Goal: Navigation & Orientation: Find specific page/section

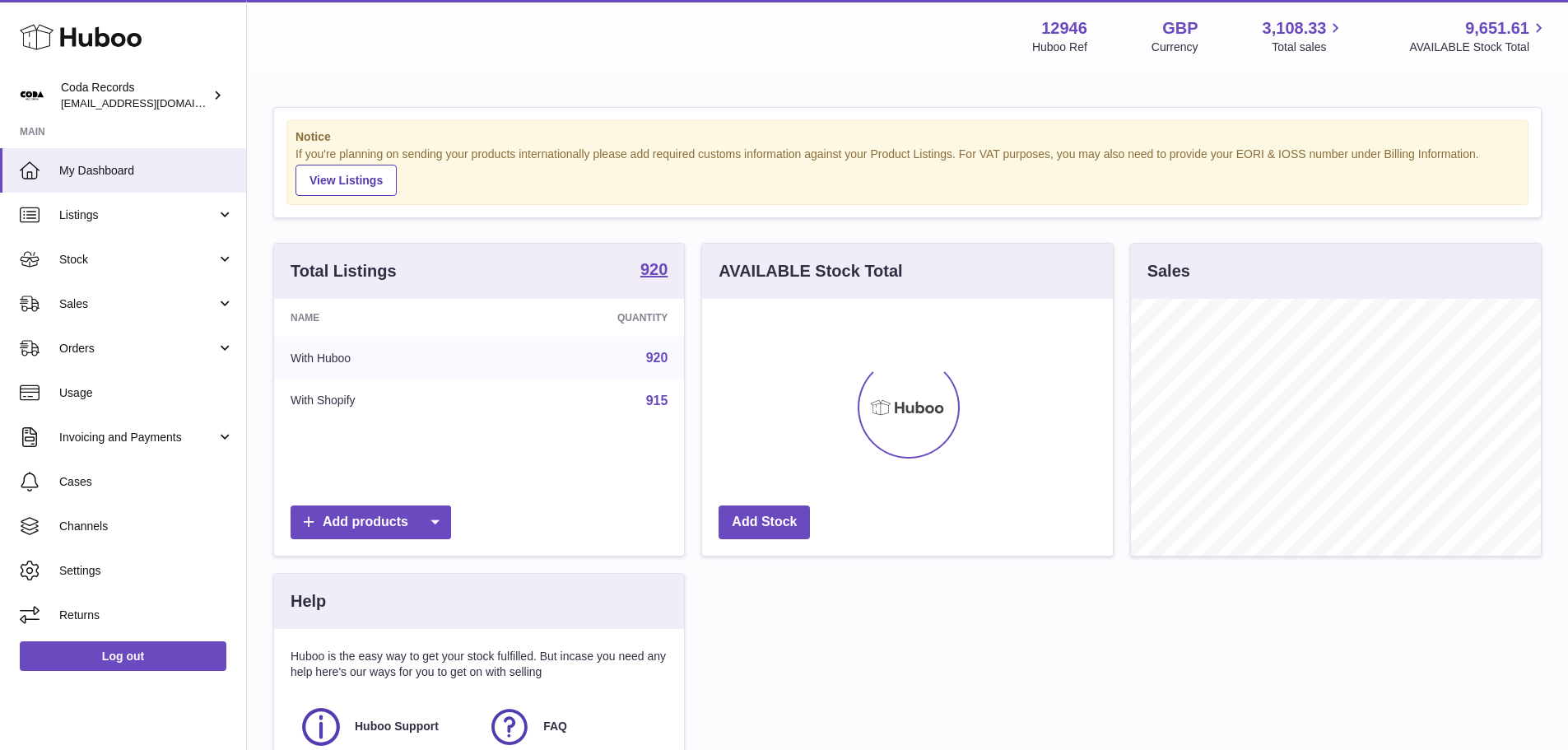
scroll to position [257, 411]
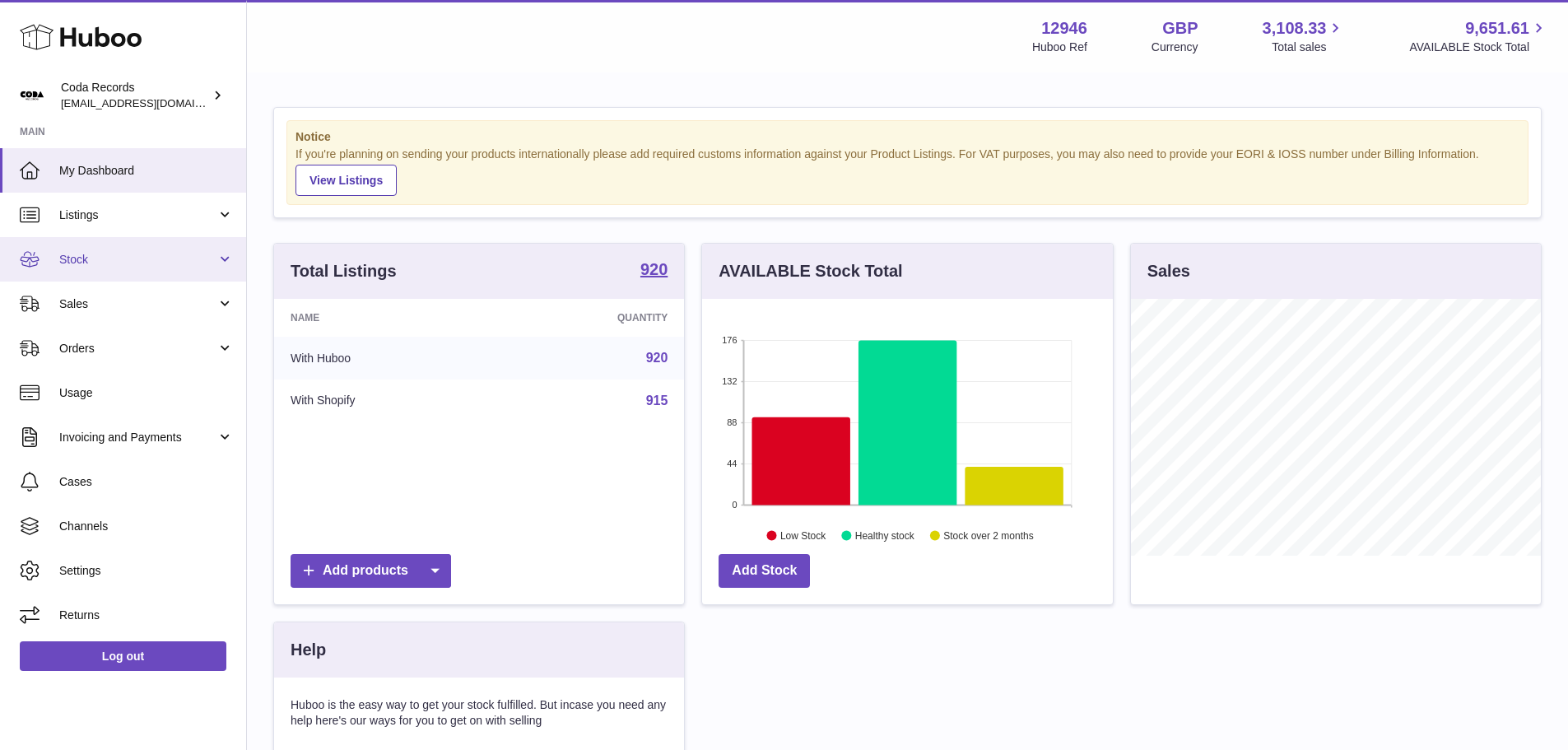
click at [140, 268] on link "Stock" at bounding box center [123, 259] width 246 height 45
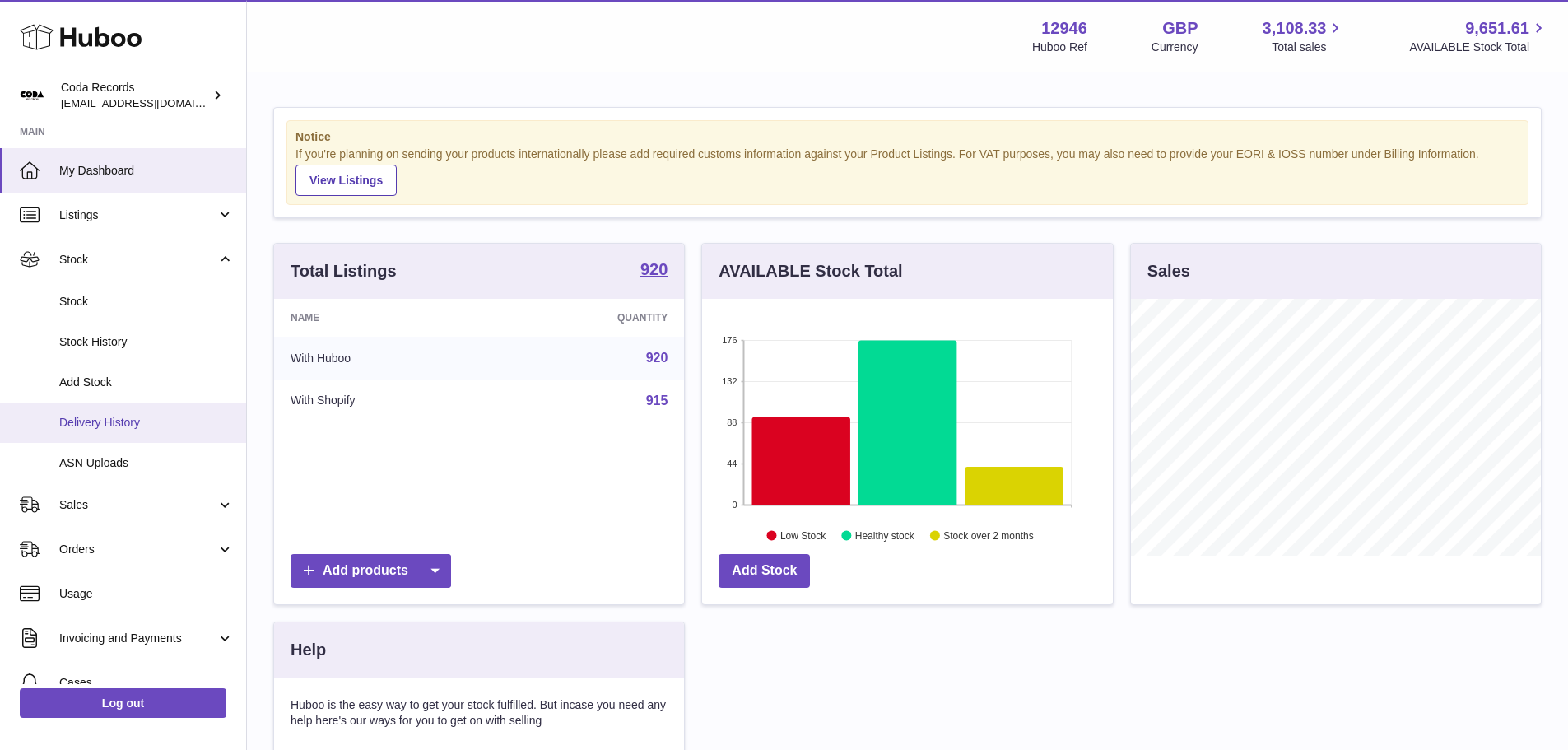
click at [142, 418] on span "Delivery History" at bounding box center [147, 423] width 175 height 16
